Goal: Information Seeking & Learning: Find specific fact

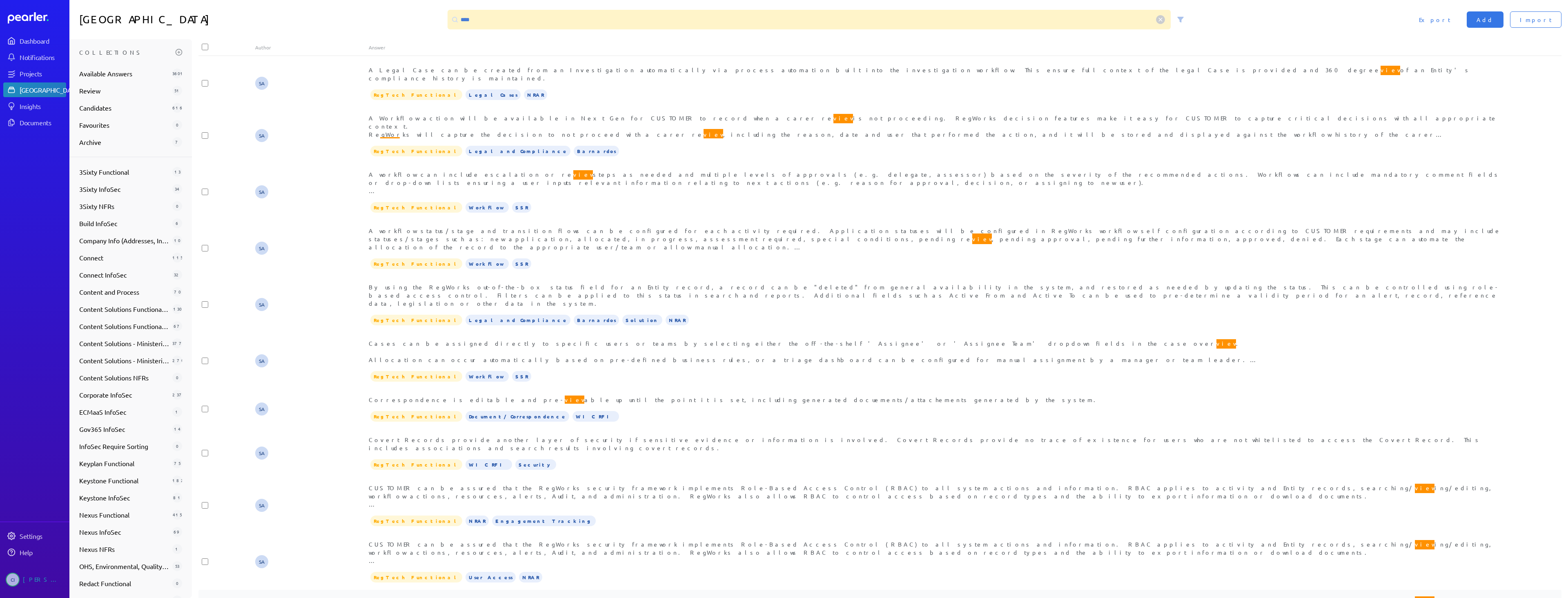
scroll to position [121, 0]
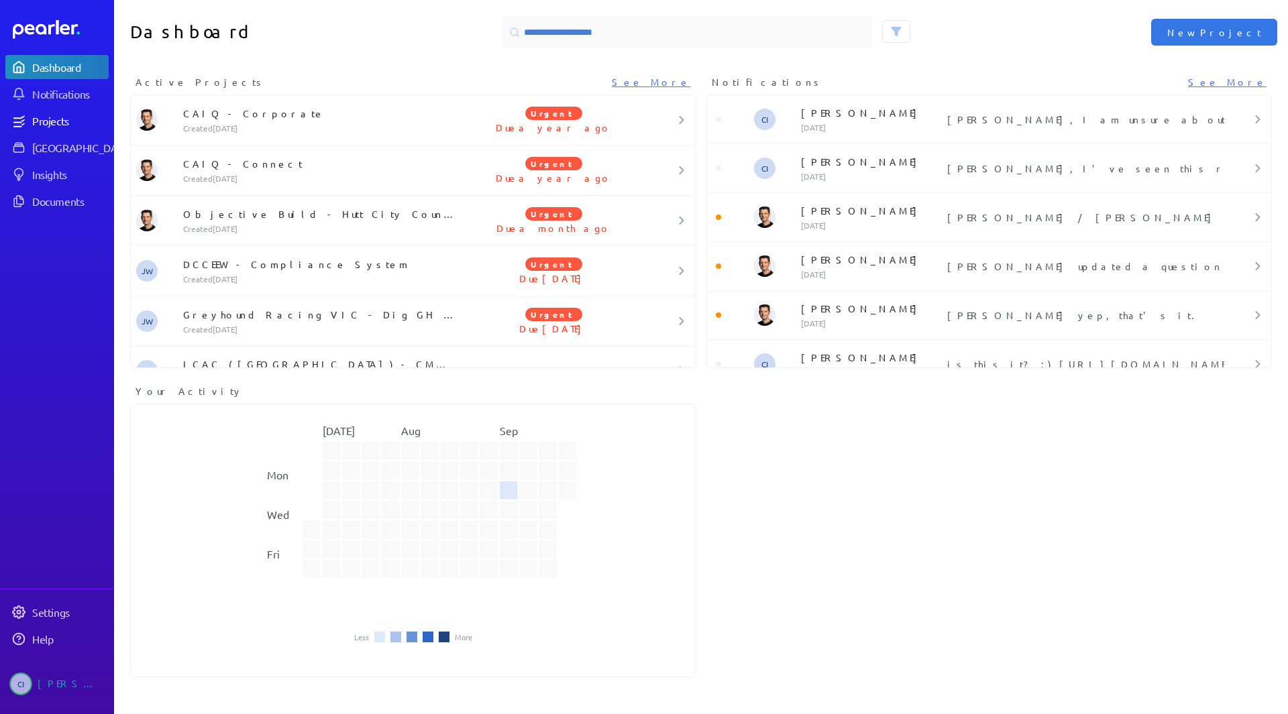
click at [57, 132] on link "Projects" at bounding box center [56, 121] width 103 height 24
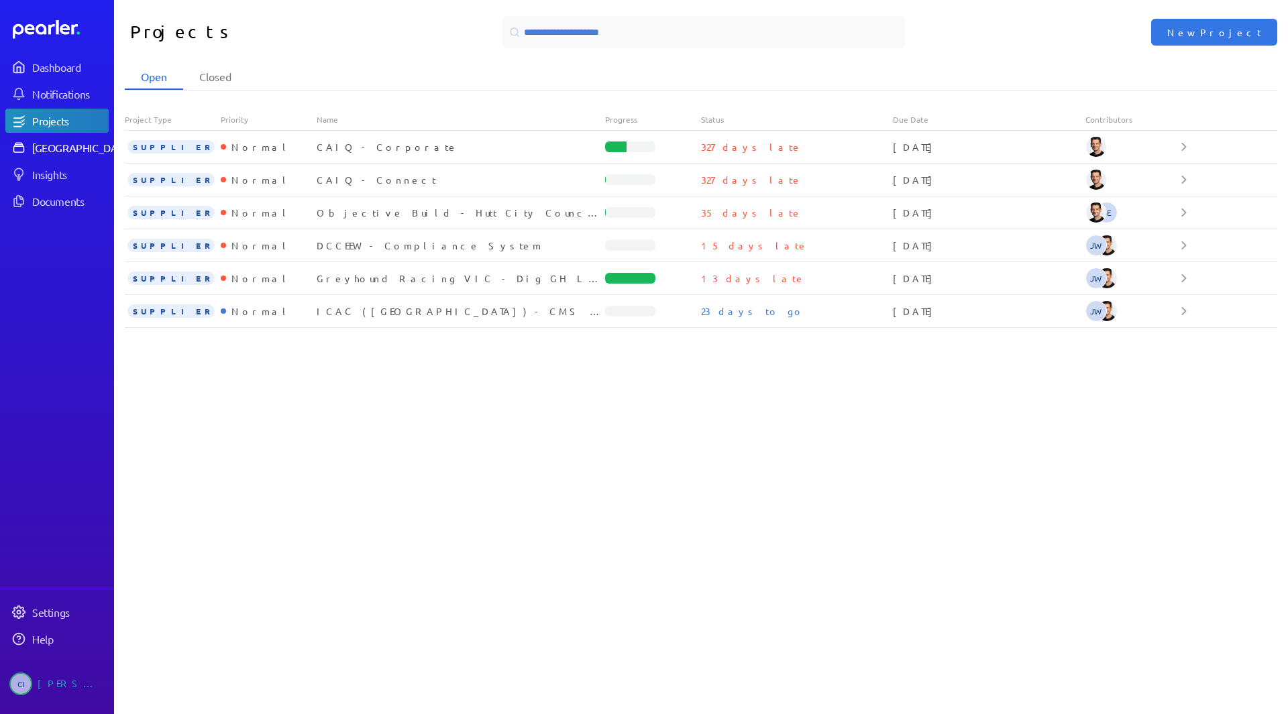
click at [62, 150] on div "[GEOGRAPHIC_DATA]" at bounding box center [82, 147] width 100 height 13
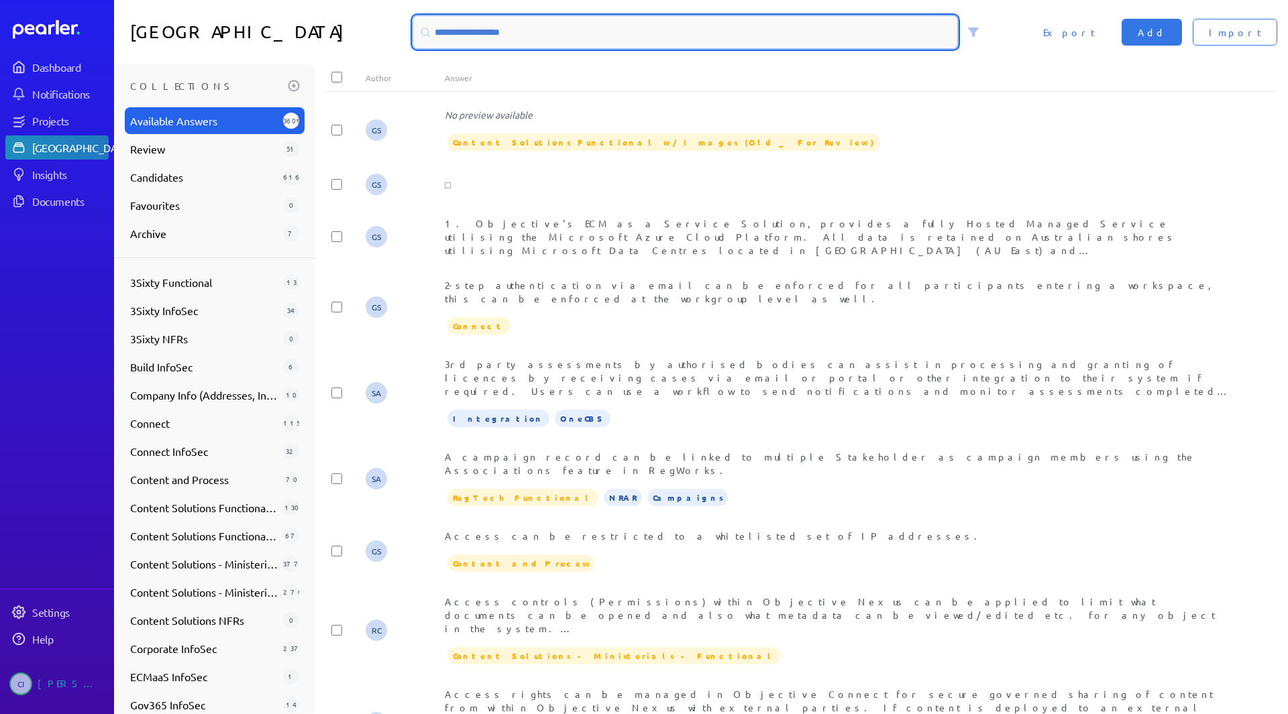
click at [576, 36] on input at bounding box center [685, 32] width 544 height 32
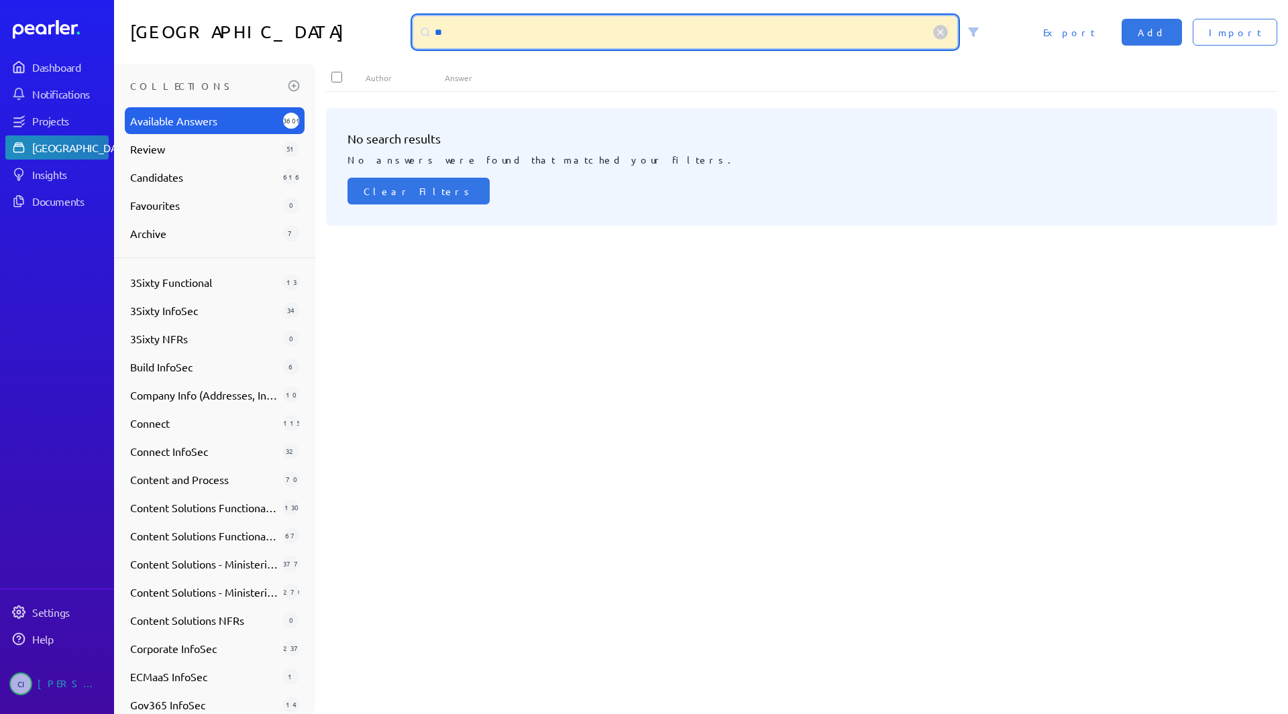
type input "*"
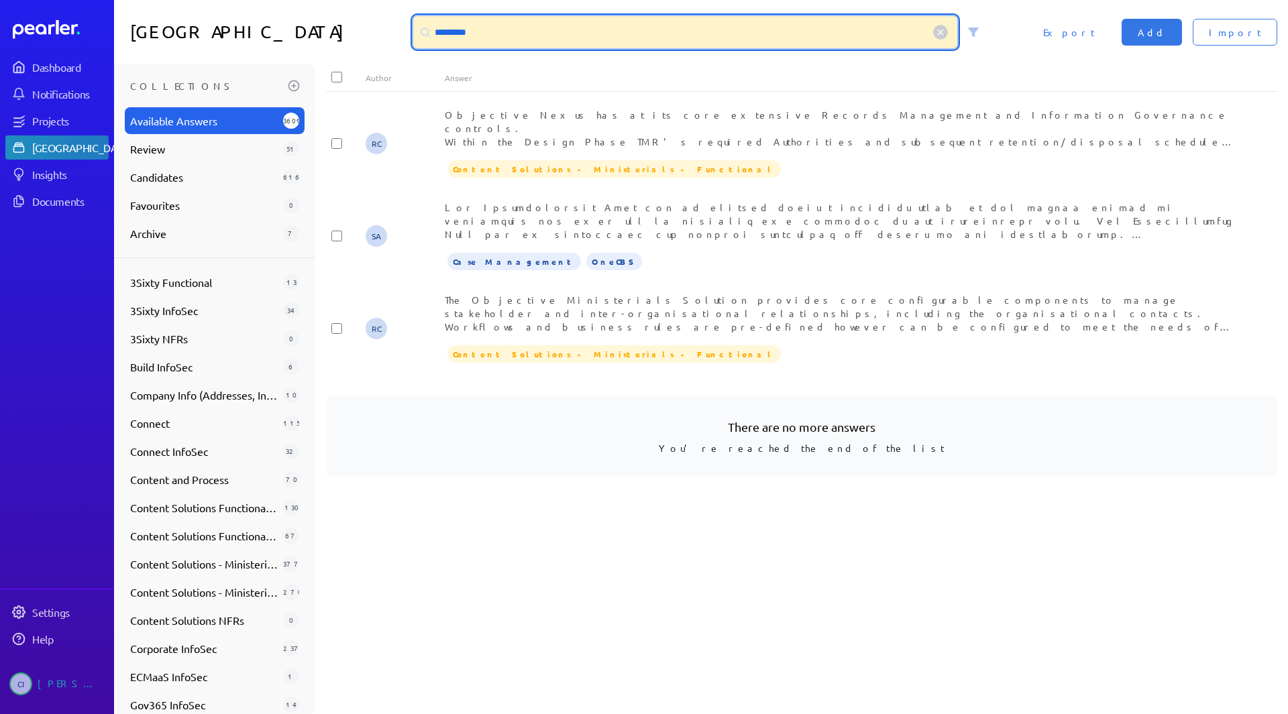
click at [462, 34] on input "*********" at bounding box center [685, 32] width 544 height 32
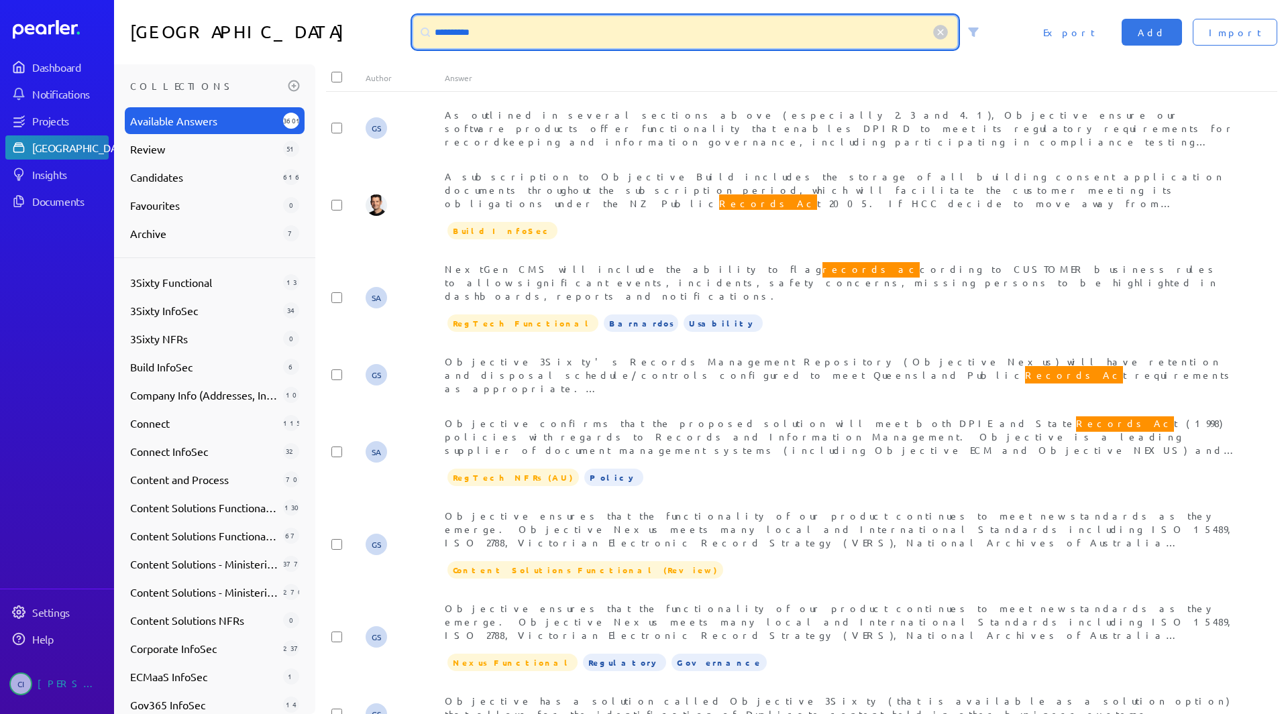
click at [548, 33] on input "**********" at bounding box center [685, 32] width 544 height 32
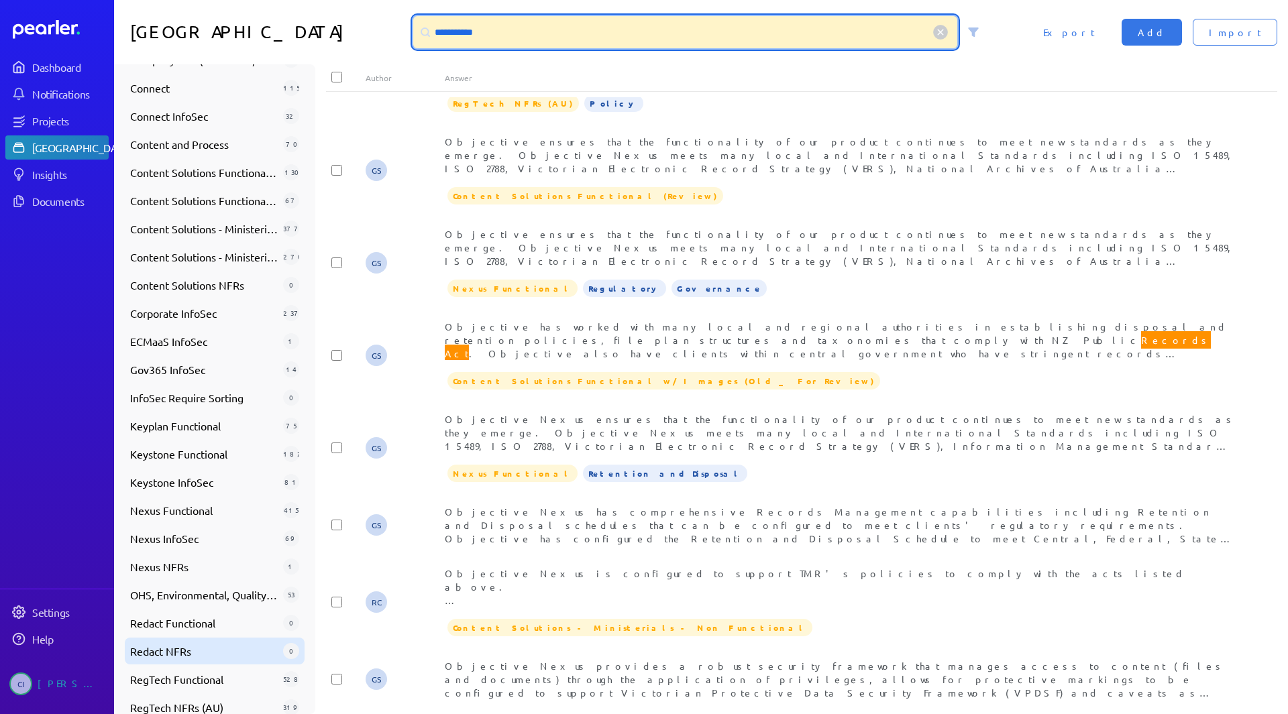
scroll to position [467, 0]
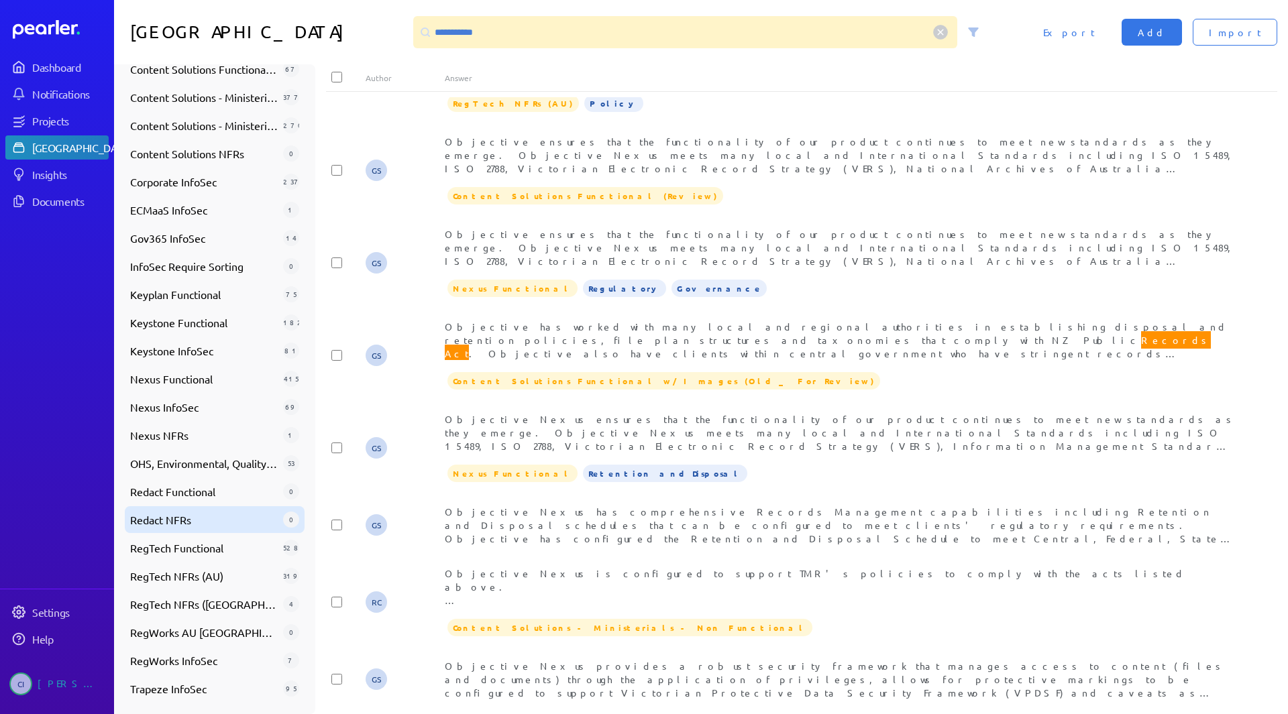
click at [185, 525] on span "Redact NFRs" at bounding box center [204, 520] width 148 height 16
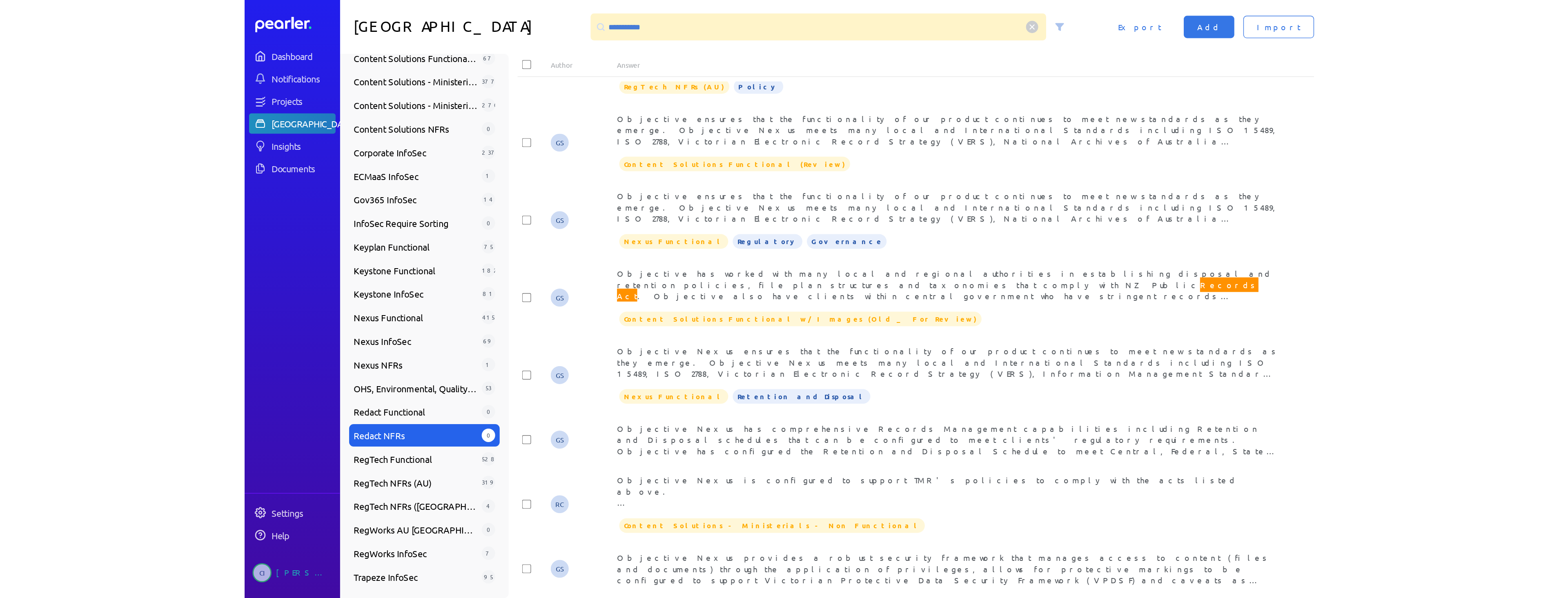
scroll to position [0, 0]
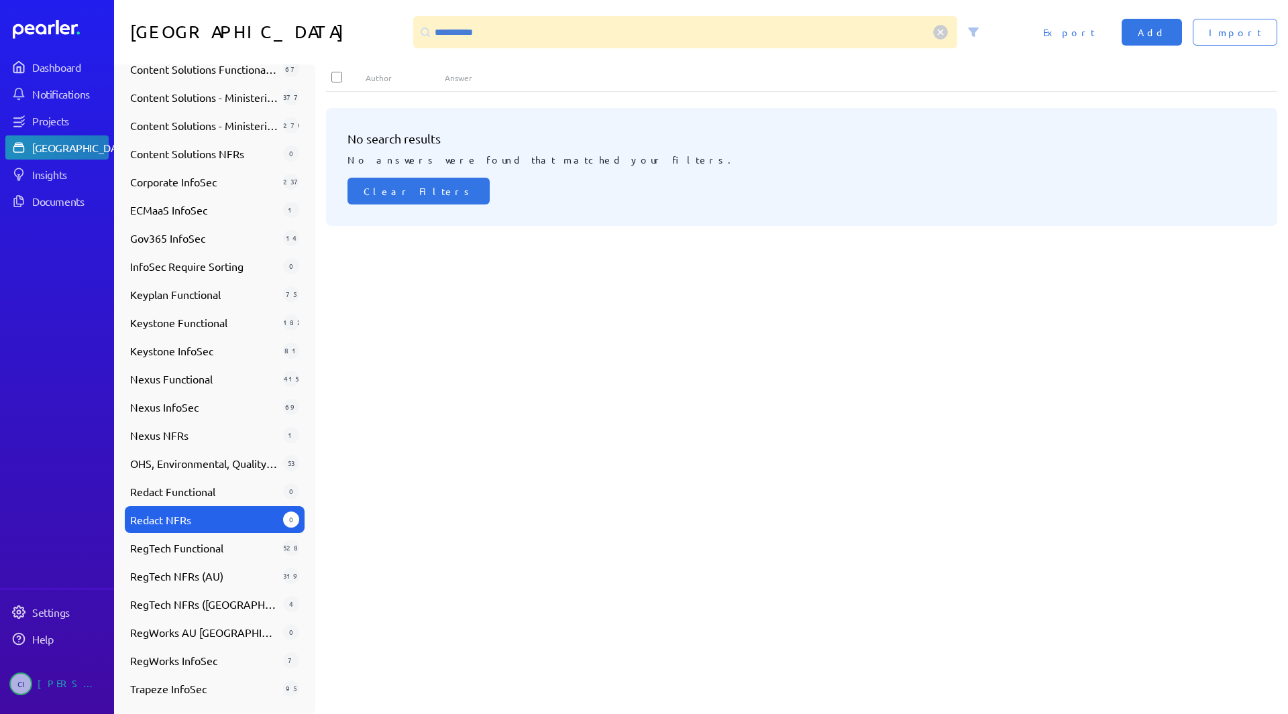
click at [189, 519] on span "Redact NFRs" at bounding box center [204, 520] width 148 height 16
click at [196, 581] on span "RegTech NFRs (AU)" at bounding box center [204, 576] width 148 height 16
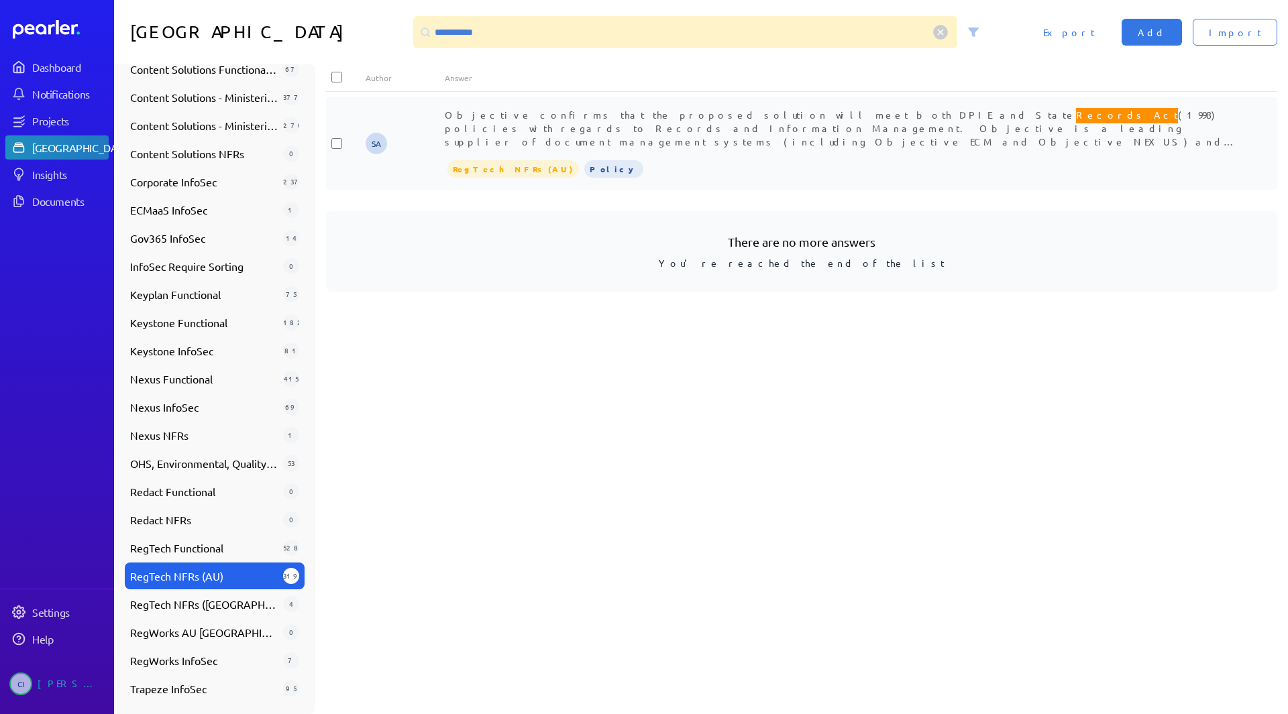
click at [461, 127] on span "Objective confirms that the proposed solution will meet both DPIE and State Rec…" at bounding box center [841, 140] width 792 height 68
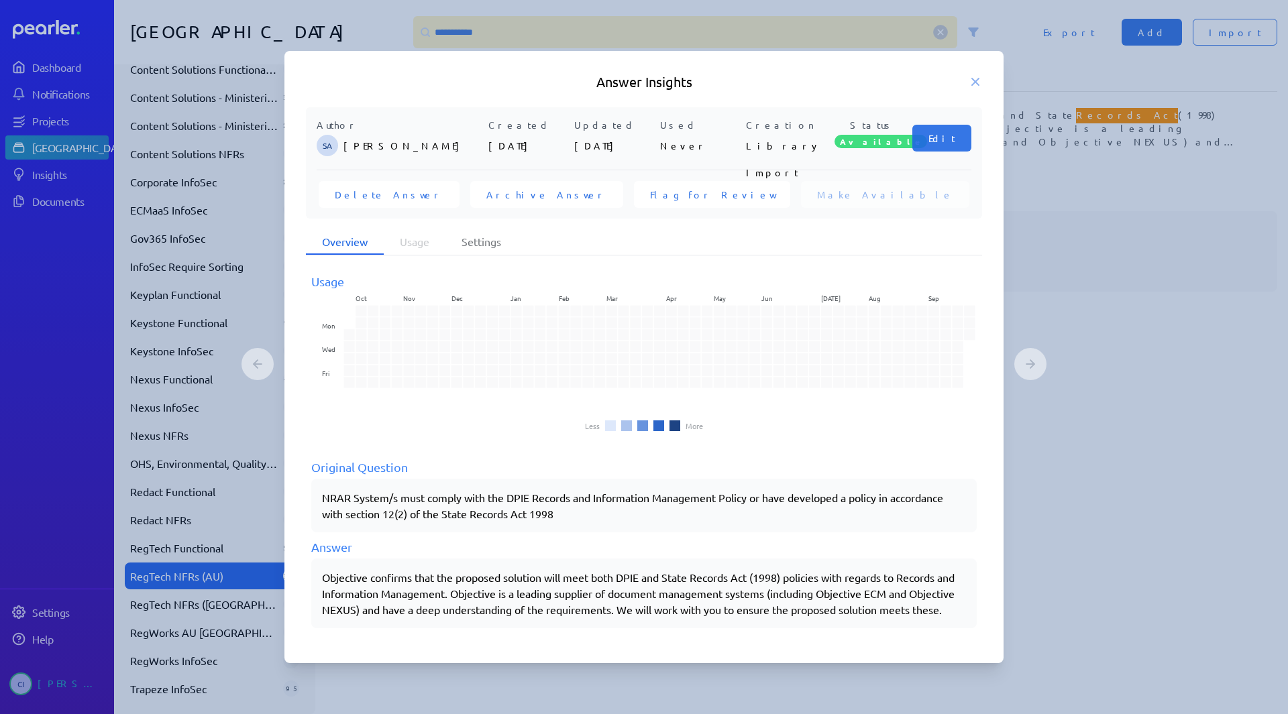
drag, startPoint x: 320, startPoint y: 567, endPoint x: 513, endPoint y: 579, distance: 192.9
click at [516, 580] on div "Objective confirms that the proposed solution will meet both DPIE and State Rec…" at bounding box center [643, 594] width 665 height 70
drag, startPoint x: 325, startPoint y: 570, endPoint x: 824, endPoint y: 572, distance: 499.8
click at [824, 572] on div "Objective confirms that the proposed solution will meet both DPIE and State Rec…" at bounding box center [644, 594] width 644 height 48
click at [826, 572] on div "Objective confirms that the proposed solution will meet both DPIE and State Rec…" at bounding box center [644, 594] width 644 height 48
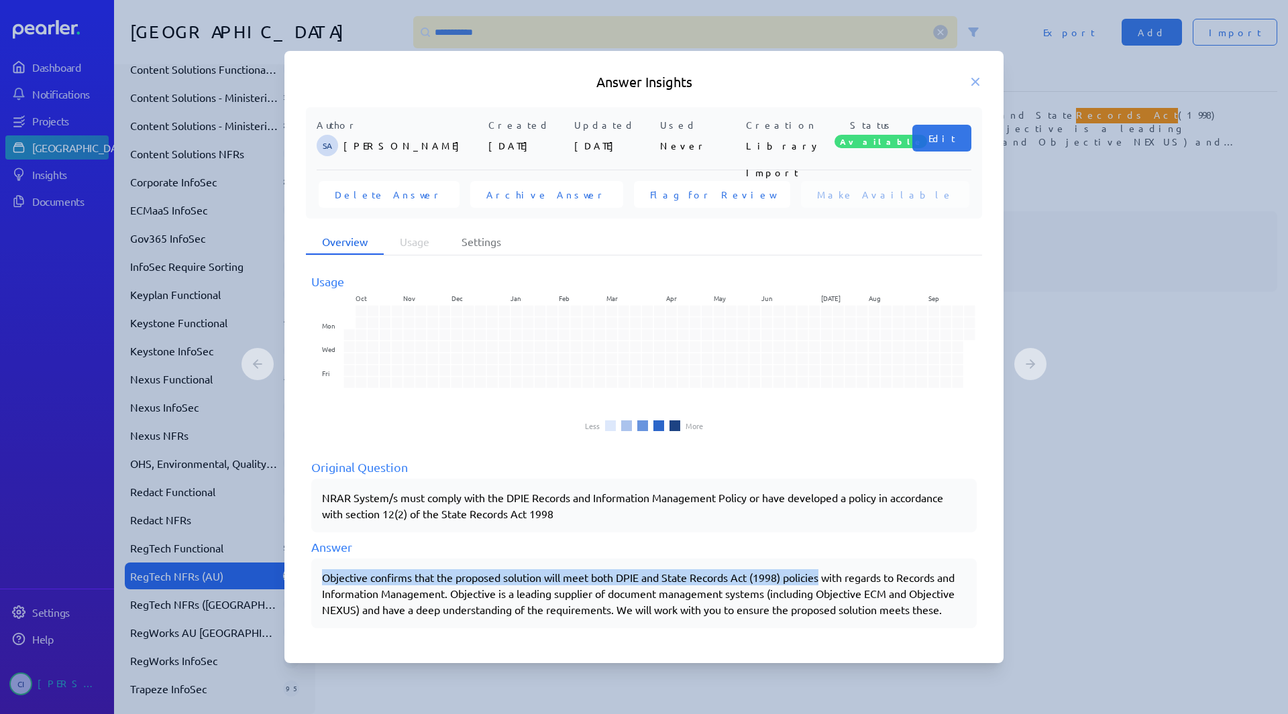
copy div "Objective confirms that the proposed solution will meet both DPIE and State Rec…"
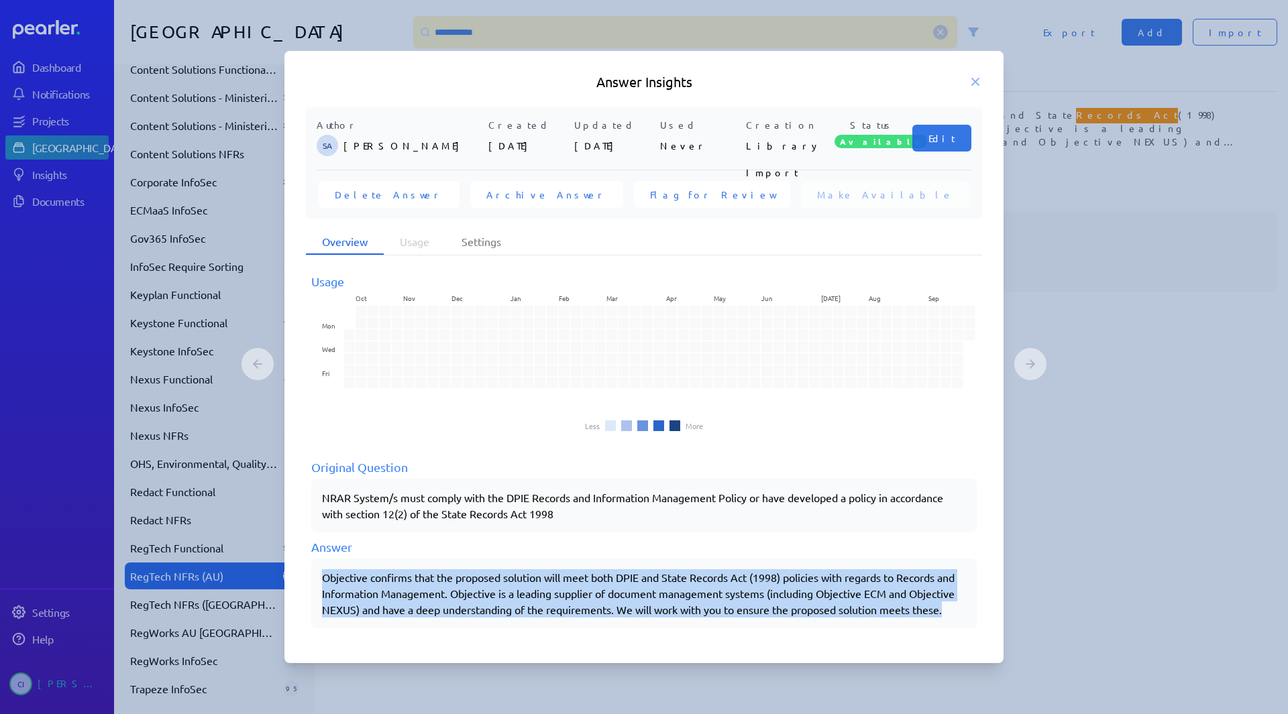
click at [392, 616] on div "Objective confirms that the proposed solution will meet both DPIE and State Rec…" at bounding box center [644, 594] width 644 height 48
copy div "Objective confirms that the proposed solution will meet both DPIE and State Rec…"
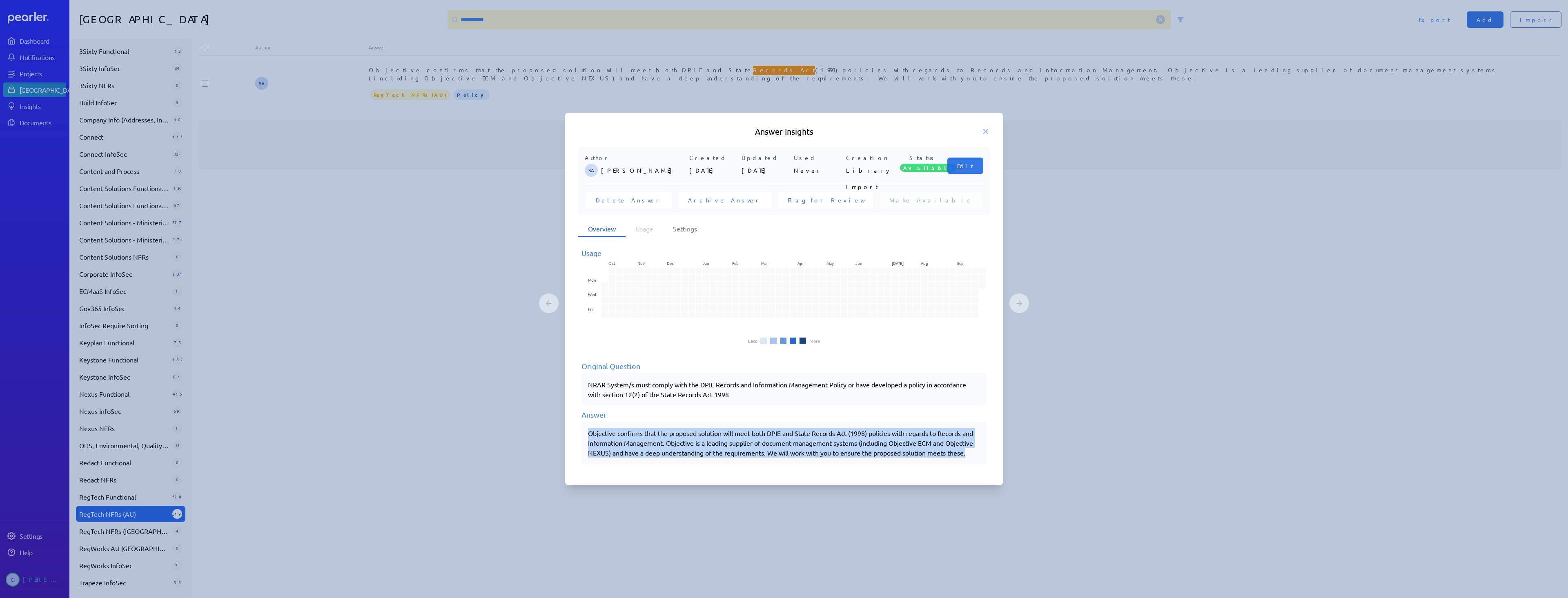
scroll to position [121, 0]
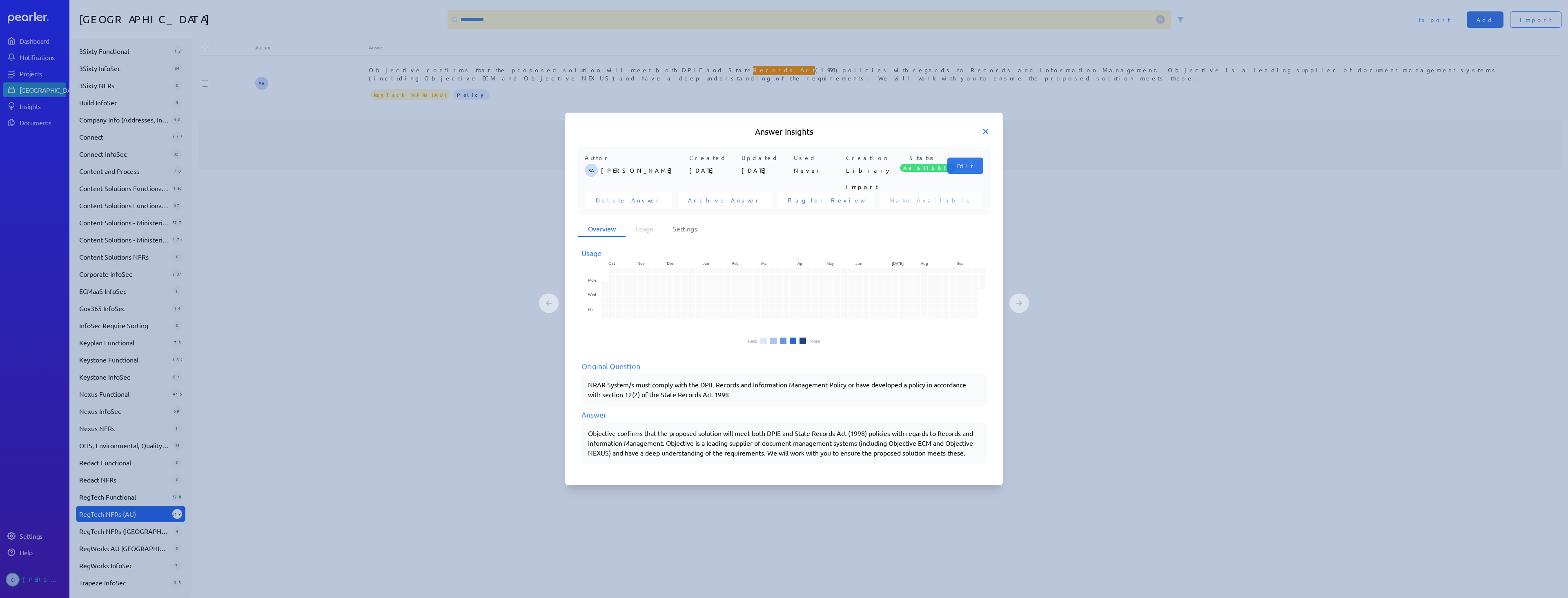
click at [783, 127] on icon at bounding box center [985, 131] width 8 height 8
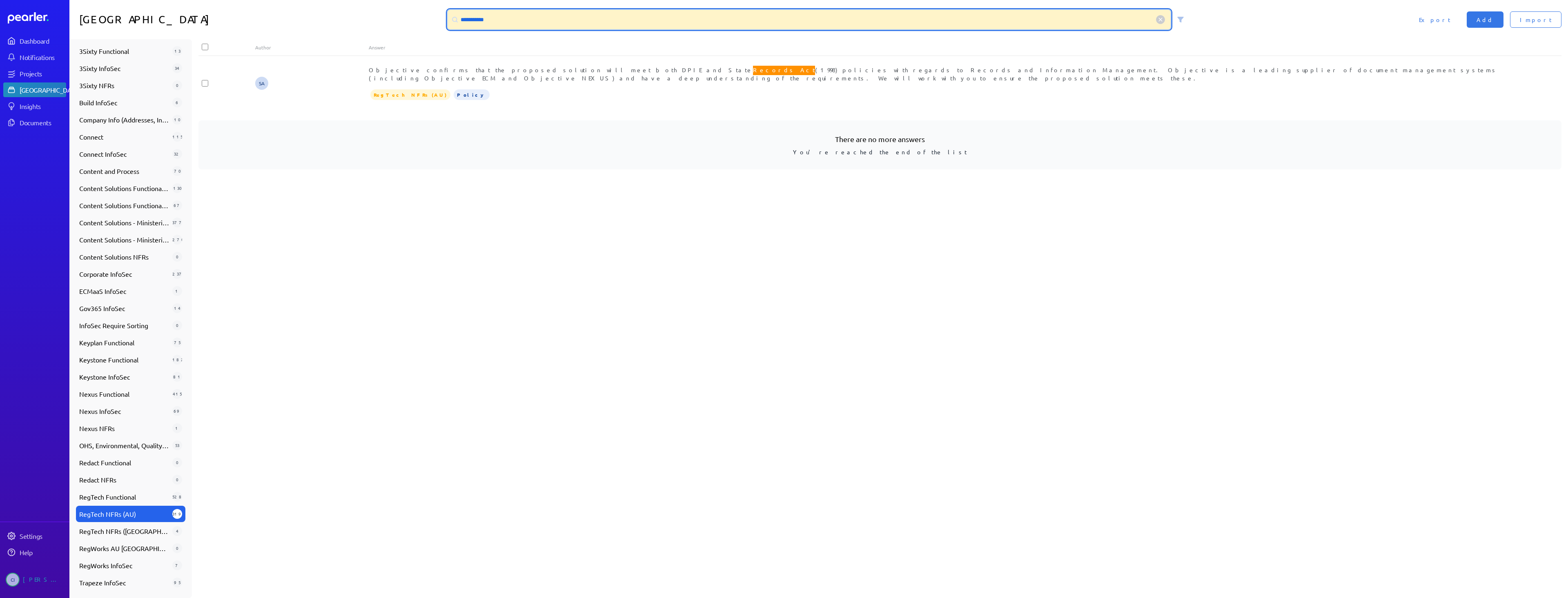
drag, startPoint x: 570, startPoint y: 24, endPoint x: 395, endPoint y: 15, distance: 175.2
click at [395, 15] on div "**********" at bounding box center [819, 19] width 1499 height 39
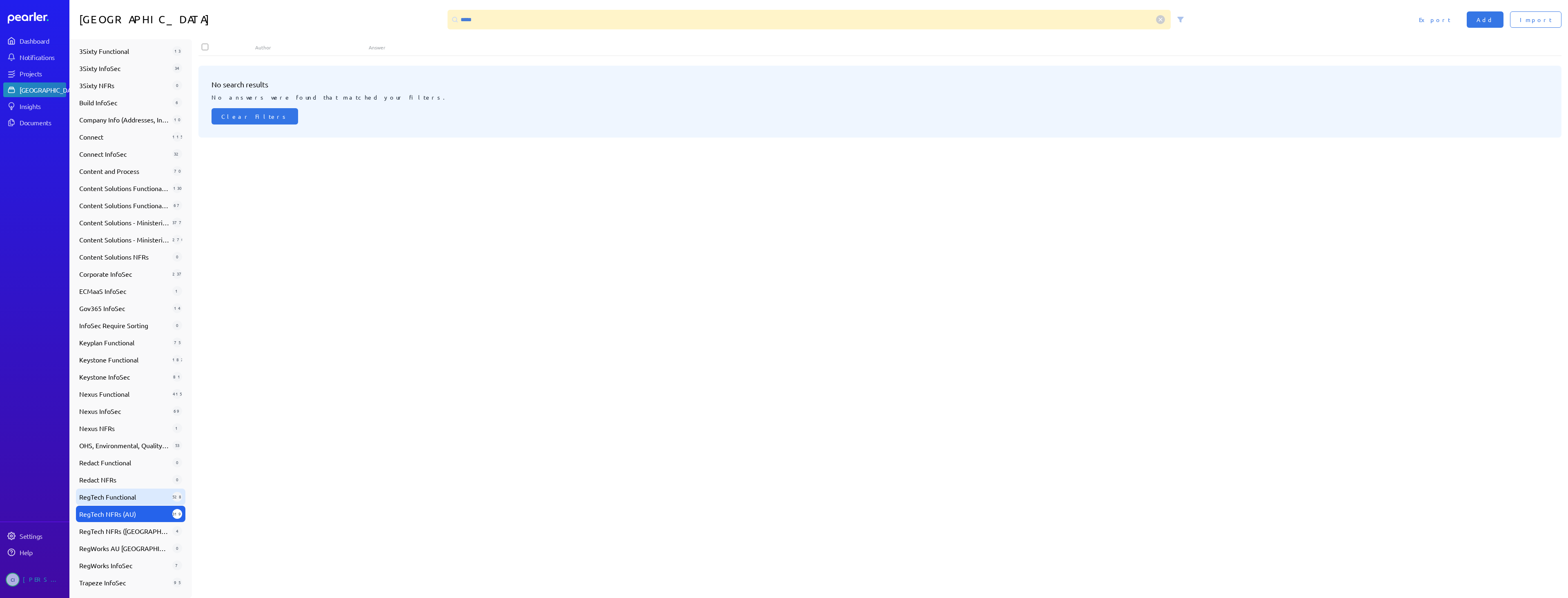
click at [125, 434] on span "RegTech Functional" at bounding box center [124, 496] width 90 height 10
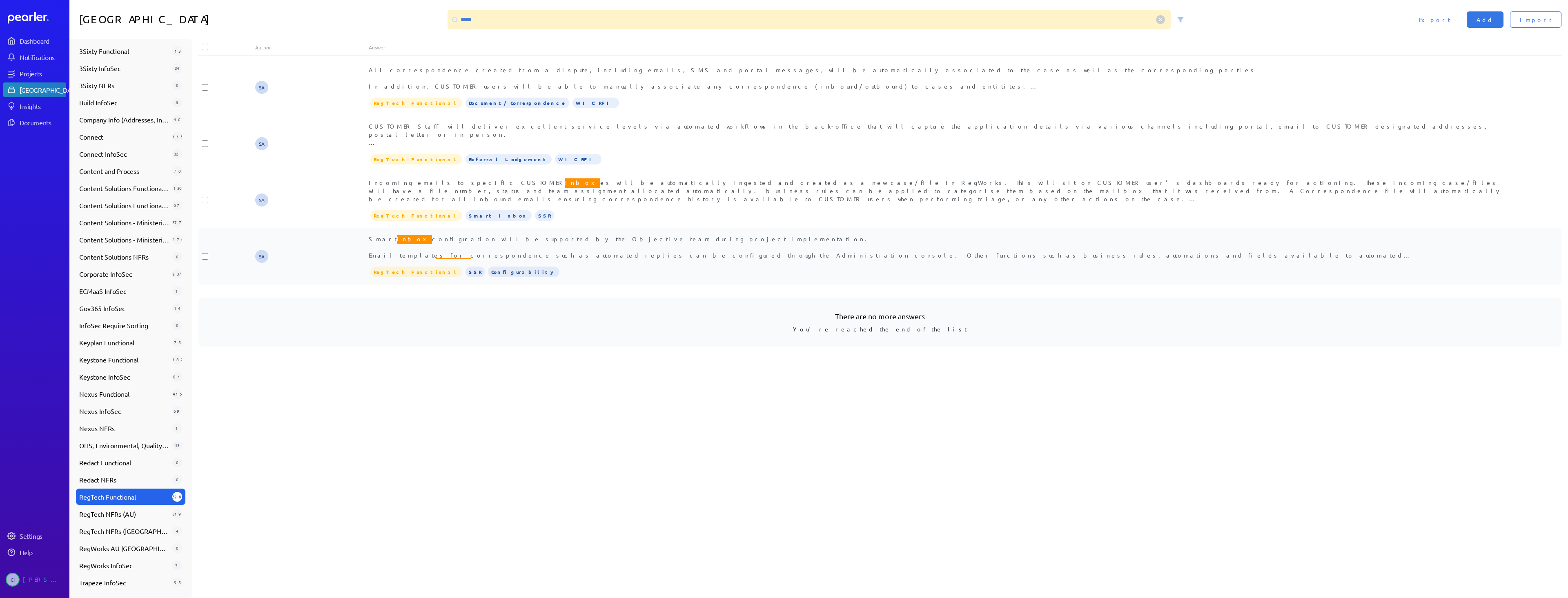
click at [490, 242] on div "Smart inbox configuration will be supported by the Objective team during projec…" at bounding box center [937, 247] width 1136 height 24
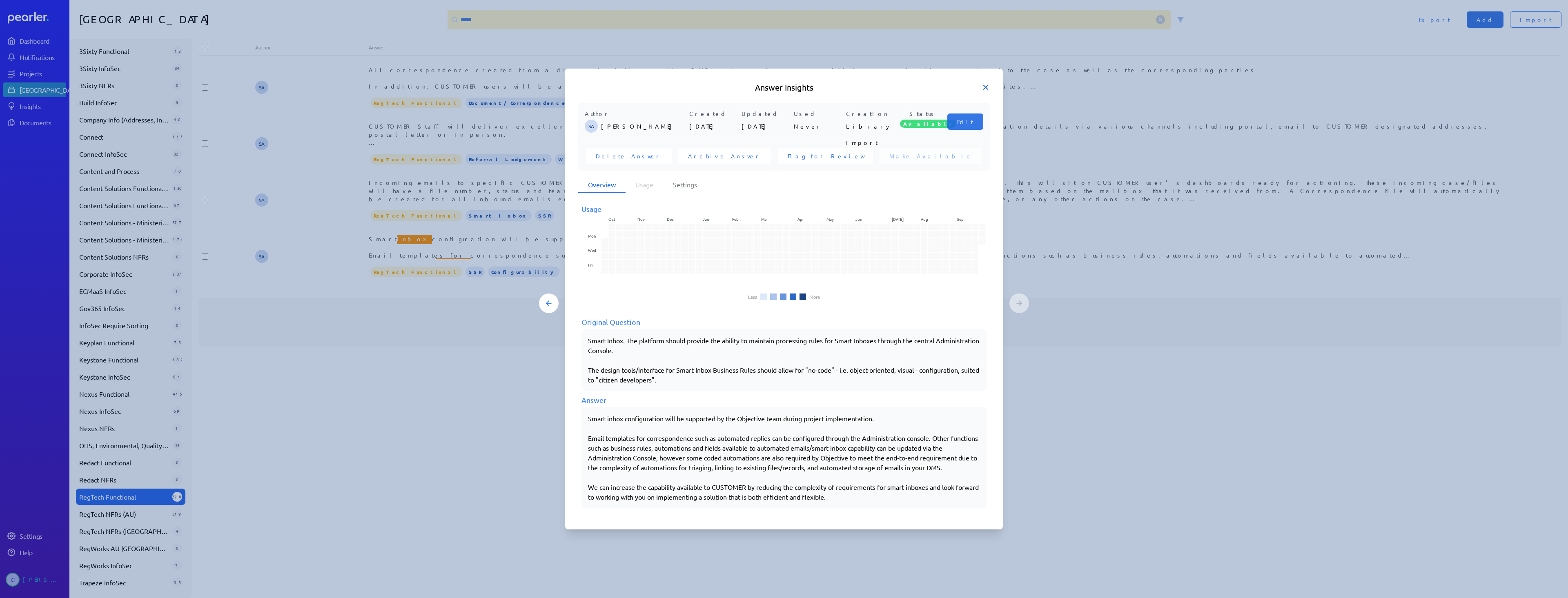
click at [783, 88] on icon at bounding box center [985, 87] width 8 height 8
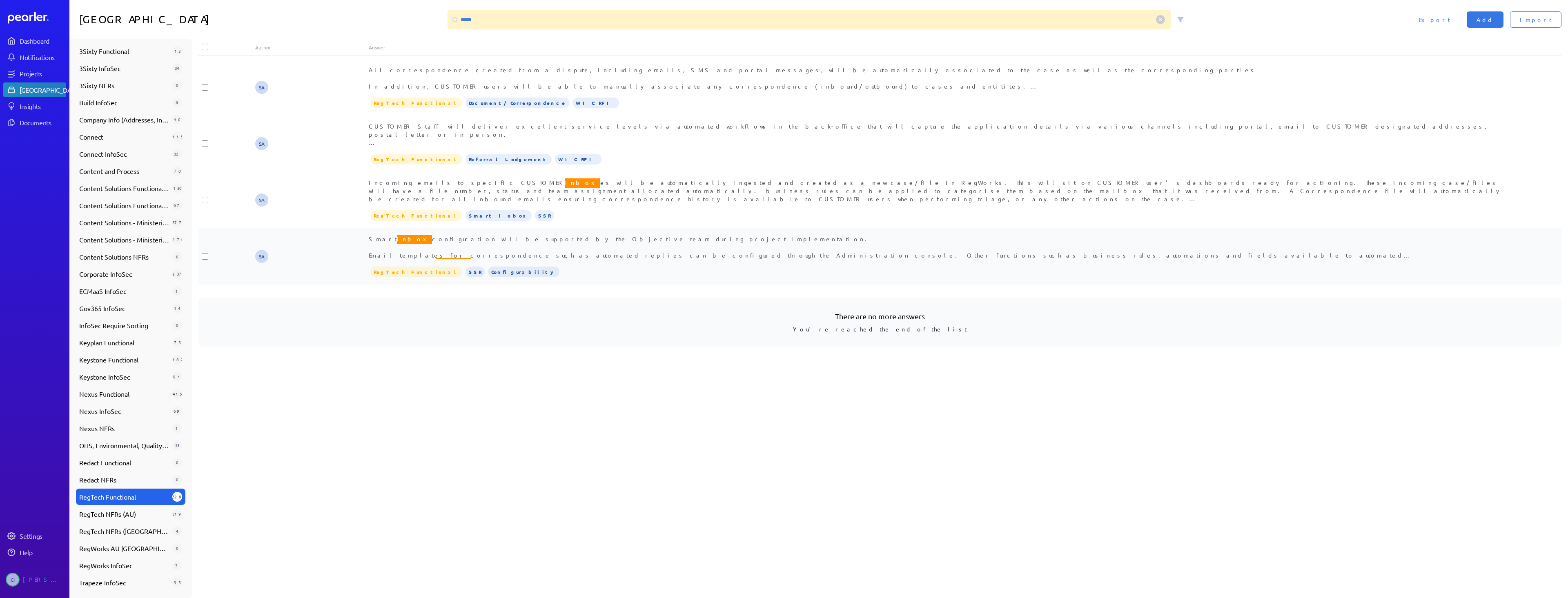
click at [592, 268] on div "RegTech Functional SSR Configurability" at bounding box center [937, 272] width 1136 height 12
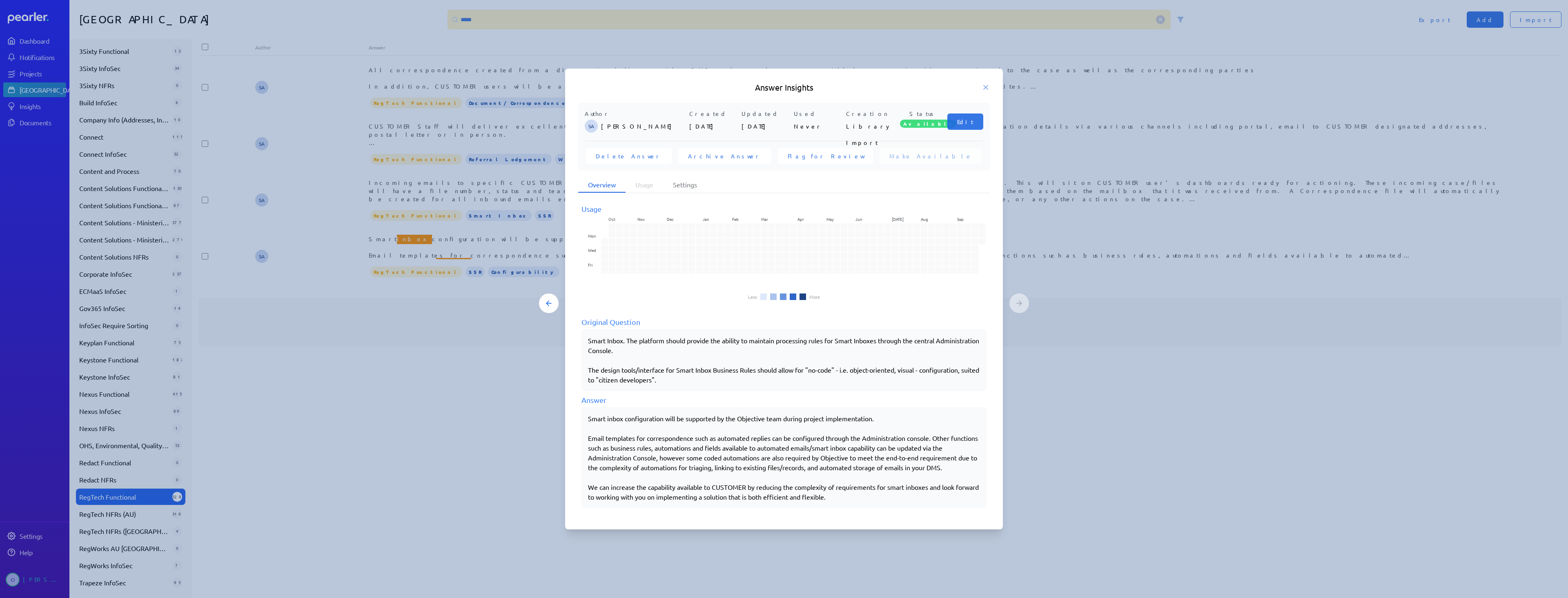
click at [519, 338] on div at bounding box center [784, 299] width 1568 height 598
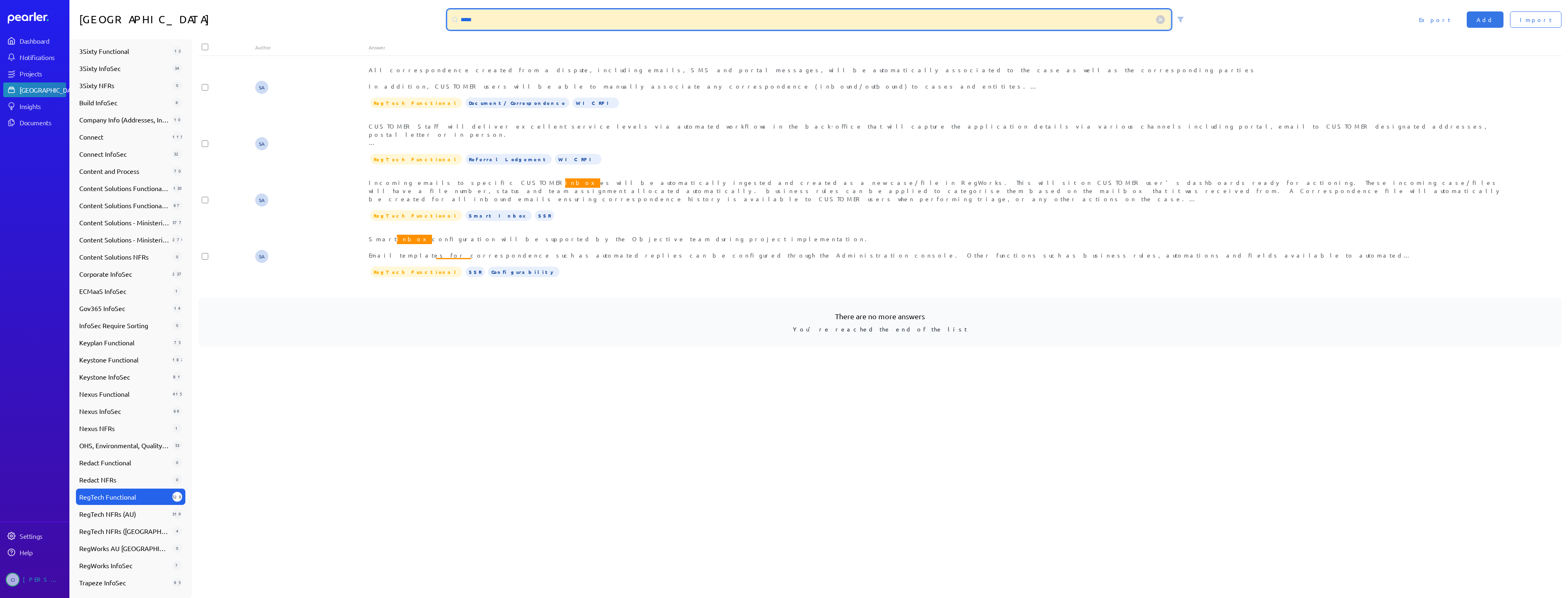
click at [486, 21] on input "*****" at bounding box center [809, 19] width 723 height 19
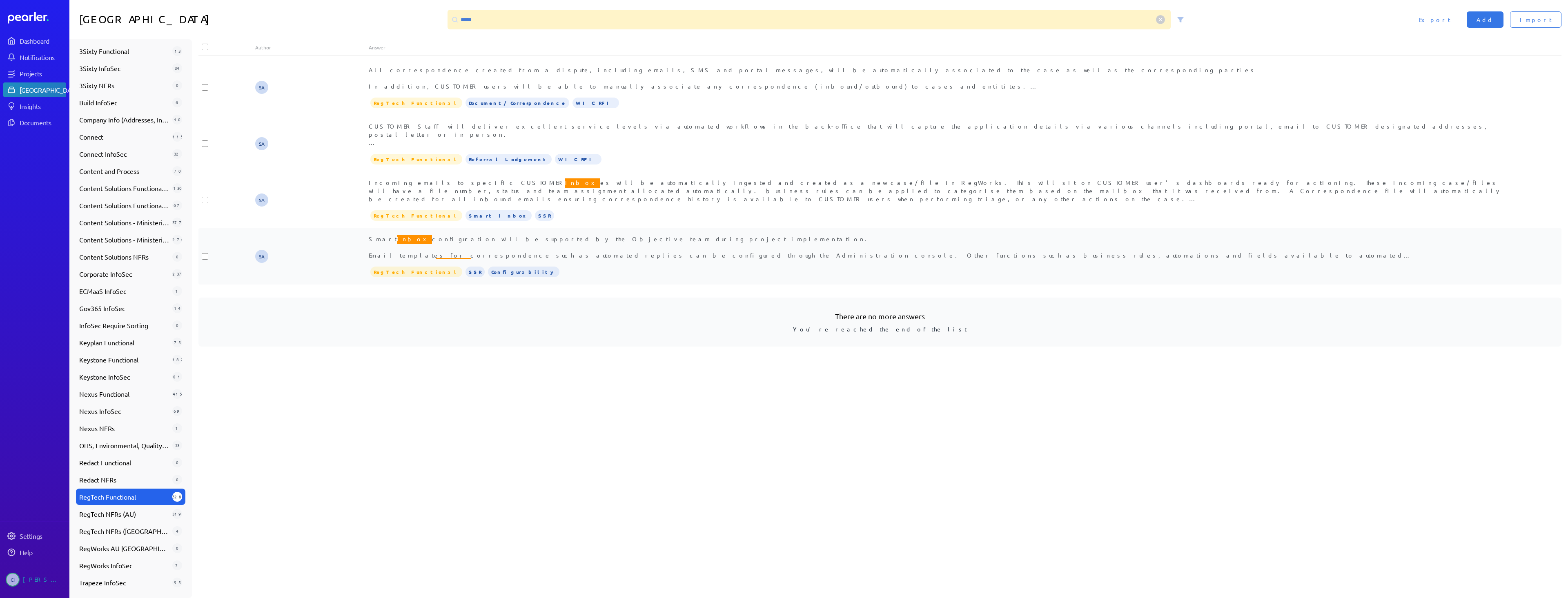
click at [451, 245] on div "Smart inbox configuration will be supported by the Objective team during projec…" at bounding box center [937, 247] width 1136 height 24
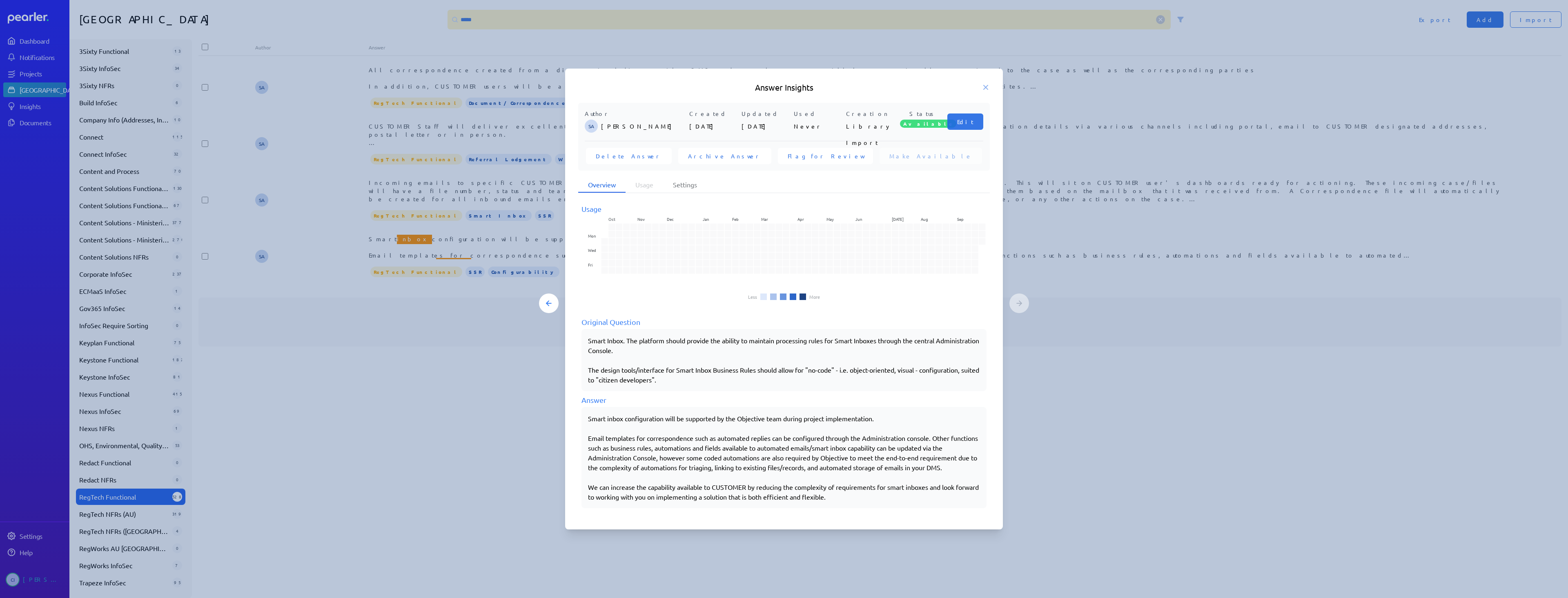
drag, startPoint x: 586, startPoint y: 419, endPoint x: 855, endPoint y: 422, distance: 269.0
click at [783, 421] on div "Smart inbox configuration will be supported by the Objective team during projec…" at bounding box center [783, 457] width 405 height 101
click at [783, 85] on icon at bounding box center [985, 87] width 8 height 8
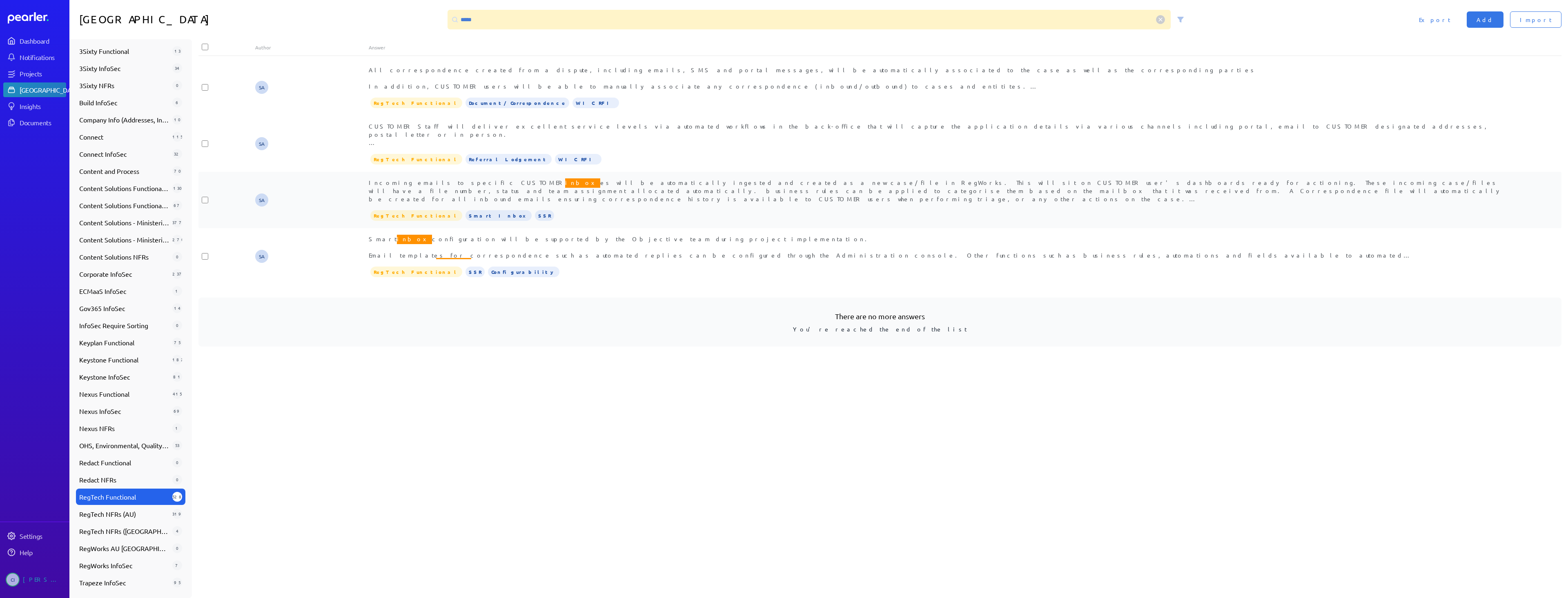
click at [469, 193] on span "Incoming emails to specific CUSTOMER inbox es will be automatically ingested an…" at bounding box center [936, 214] width 1133 height 74
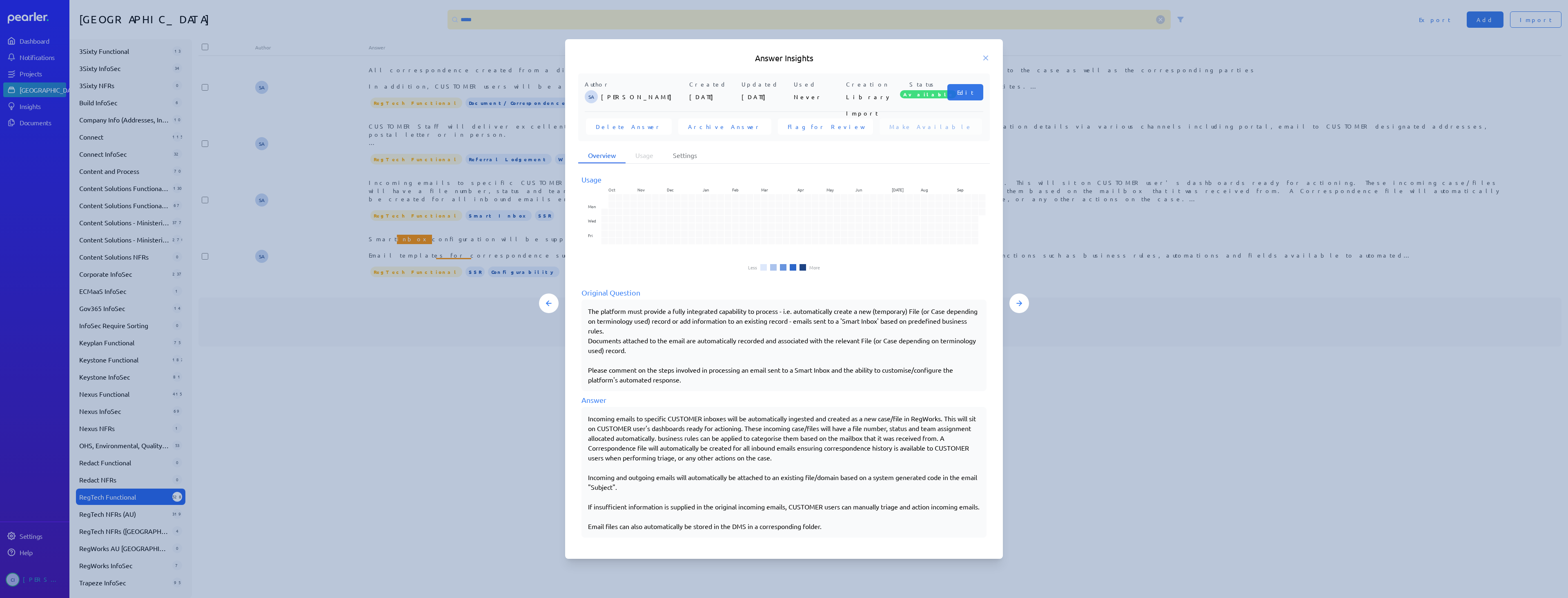
drag, startPoint x: 587, startPoint y: 415, endPoint x: 663, endPoint y: 417, distance: 76.0
click at [663, 417] on div "Incoming emails to specific CUSTOMER inboxes will be automatically ingested and…" at bounding box center [783, 472] width 405 height 131
drag, startPoint x: 587, startPoint y: 415, endPoint x: 625, endPoint y: 418, distance: 38.1
click at [648, 417] on div "Incoming emails to specific CUSTOMER inboxes will be automatically ingested and…" at bounding box center [783, 472] width 405 height 131
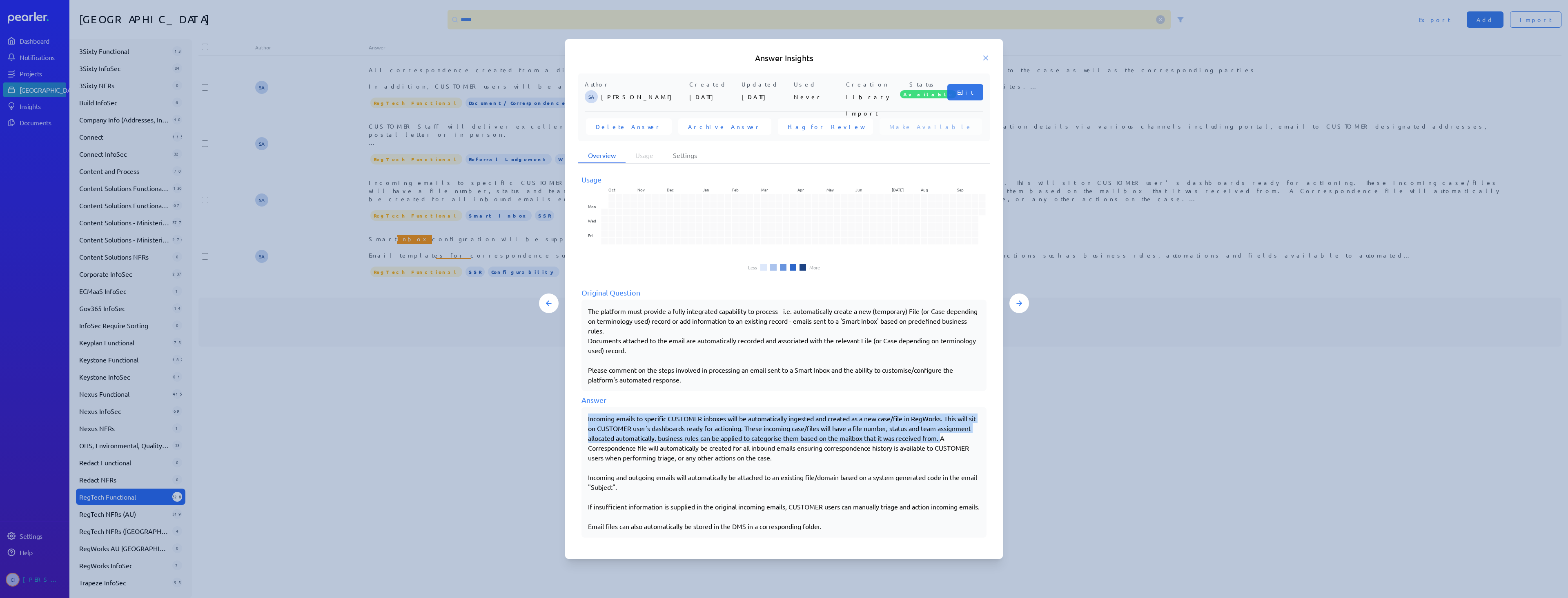
drag, startPoint x: 588, startPoint y: 414, endPoint x: 606, endPoint y: 443, distance: 34.1
click at [606, 434] on div "Incoming emails to specific CUSTOMER inboxes will be automatically ingested and…" at bounding box center [784, 472] width 392 height 117
copy div "Incoming emails to specific CUSTOMER inboxes will be automatically ingested and…"
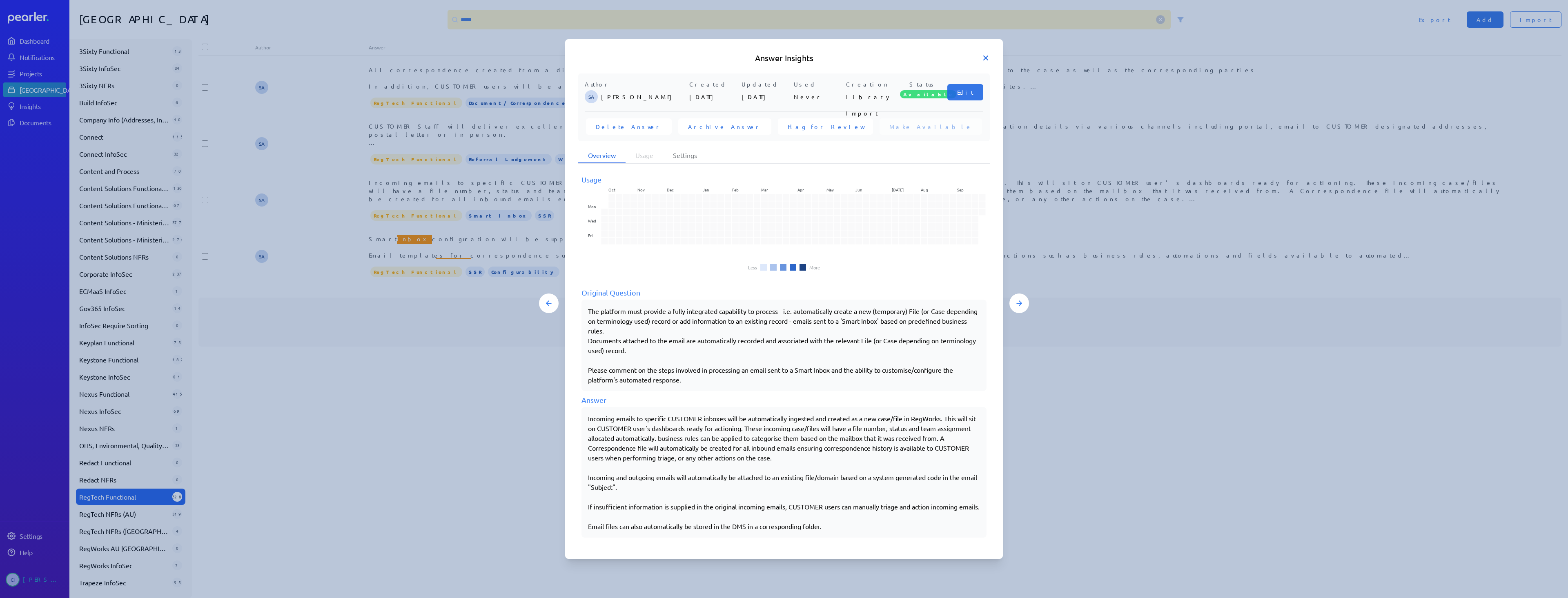
click at [783, 54] on icon at bounding box center [985, 58] width 8 height 8
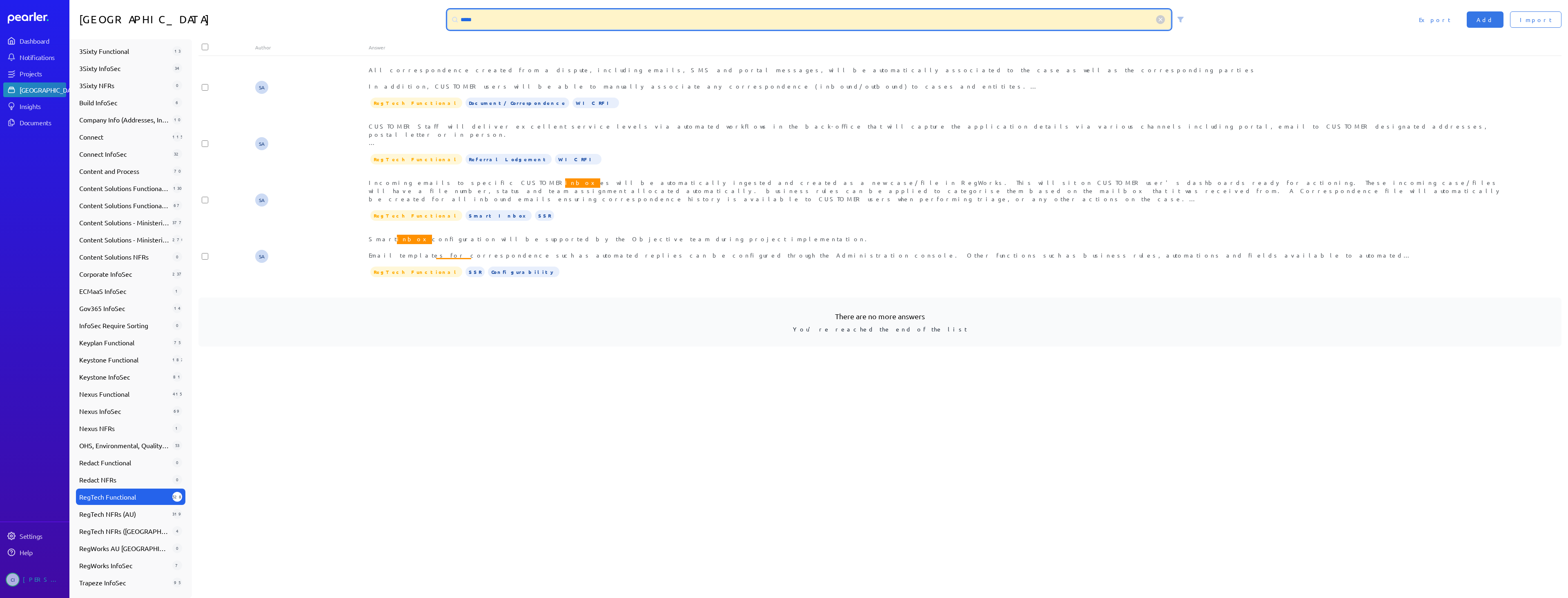
drag, startPoint x: 475, startPoint y: 24, endPoint x: 438, endPoint y: 23, distance: 37.0
click at [441, 23] on div "Answer Library ***** Import Add Export" at bounding box center [819, 19] width 1499 height 39
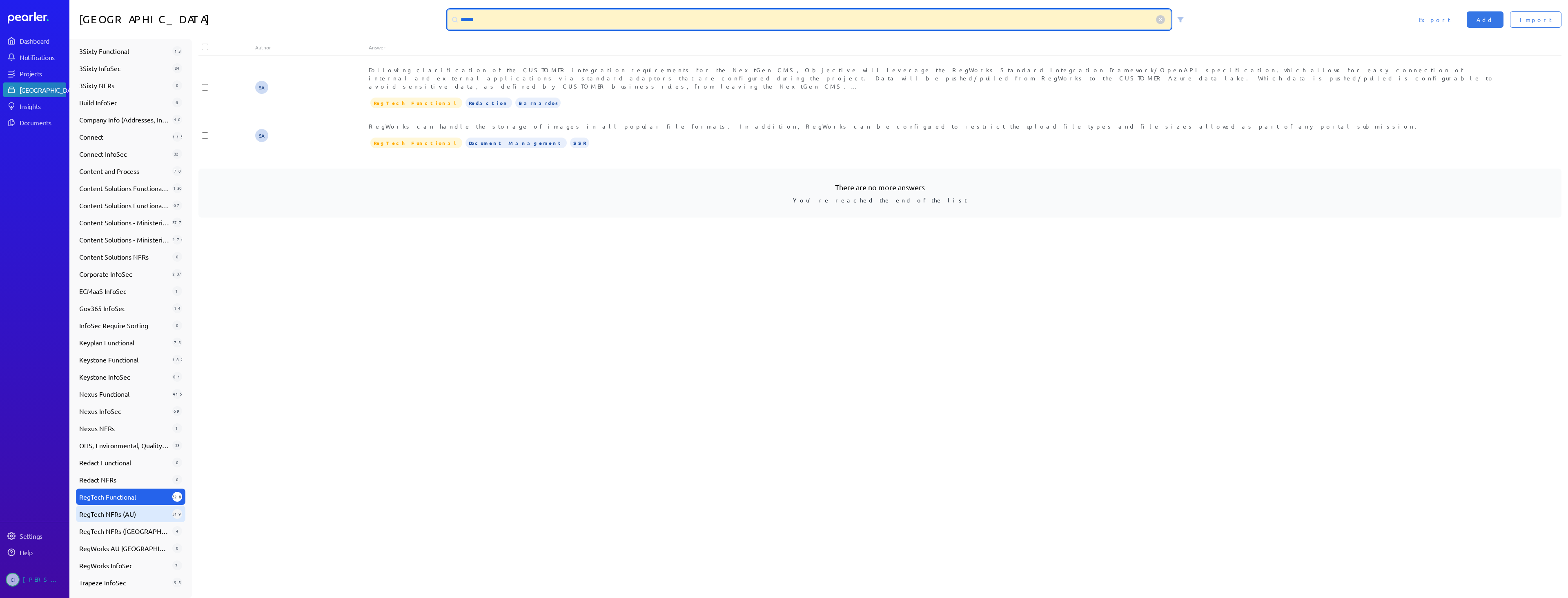
type input "******"
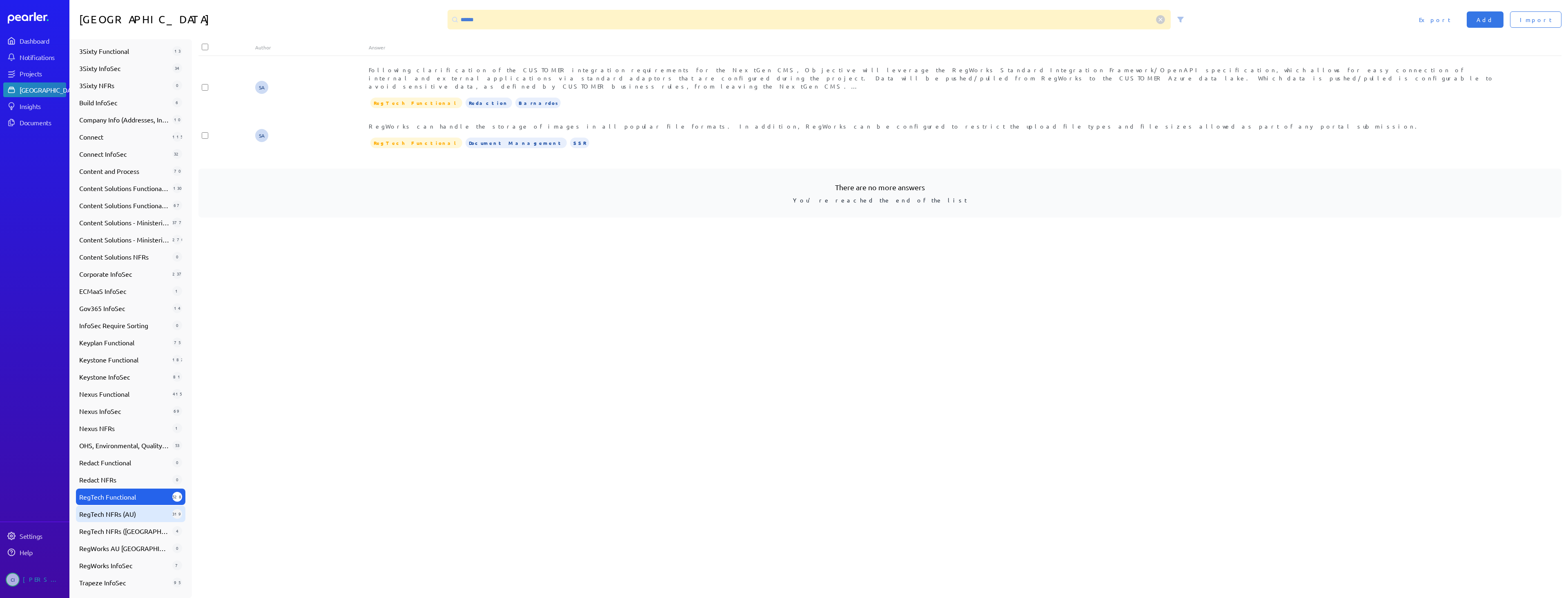
click at [127, 434] on span "RegTech NFRs (AU)" at bounding box center [124, 514] width 90 height 10
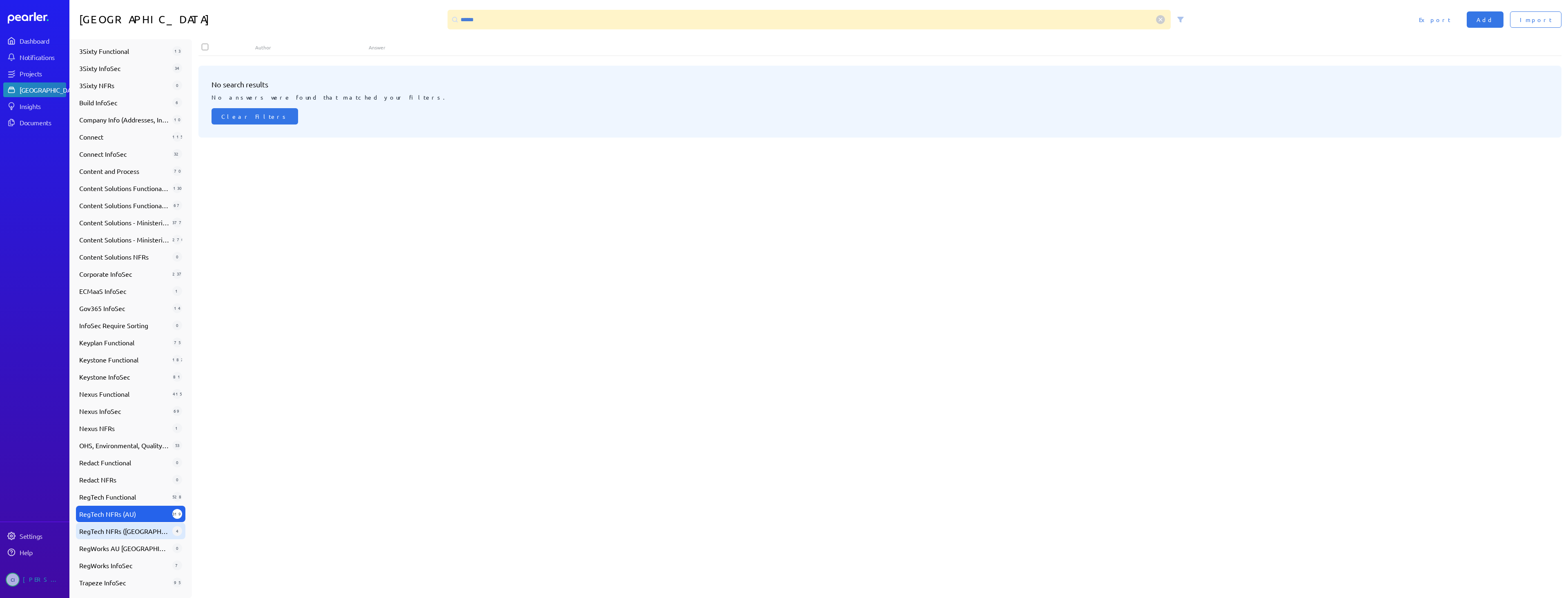
click at [131, 434] on span "RegTech NFRs (UK)" at bounding box center [124, 531] width 90 height 10
click at [132, 434] on span "RegWorks AU NZ" at bounding box center [124, 548] width 90 height 10
click at [40, 89] on div "Answer Library" at bounding box center [50, 89] width 61 height 8
click at [38, 69] on link "Projects" at bounding box center [34, 74] width 63 height 15
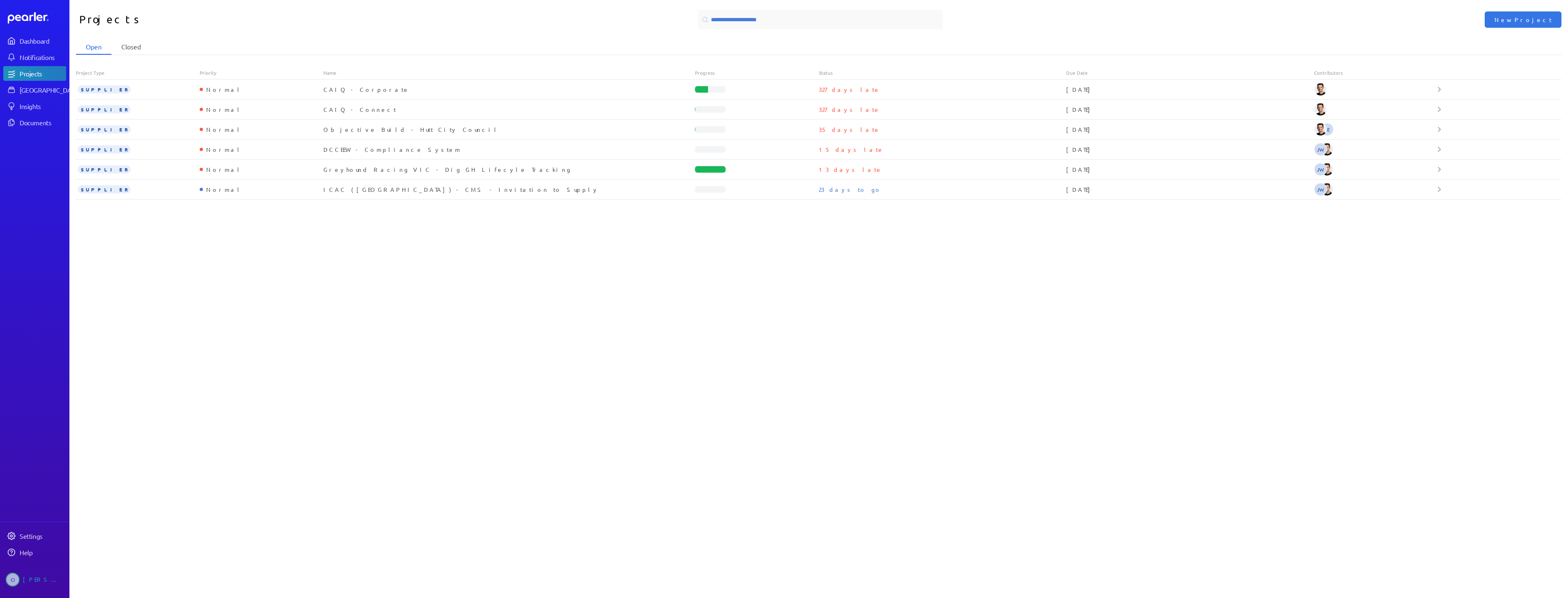
click at [135, 49] on li "Closed" at bounding box center [131, 46] width 39 height 15
